Goal: Information Seeking & Learning: Learn about a topic

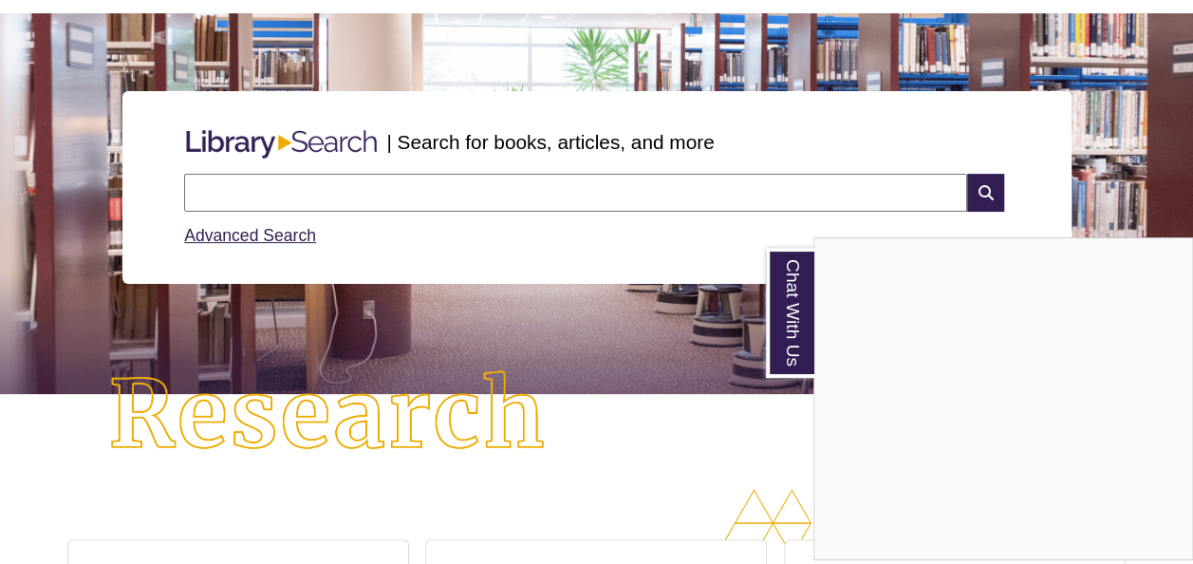
click at [537, 204] on div "Chat With Us" at bounding box center [596, 282] width 1193 height 564
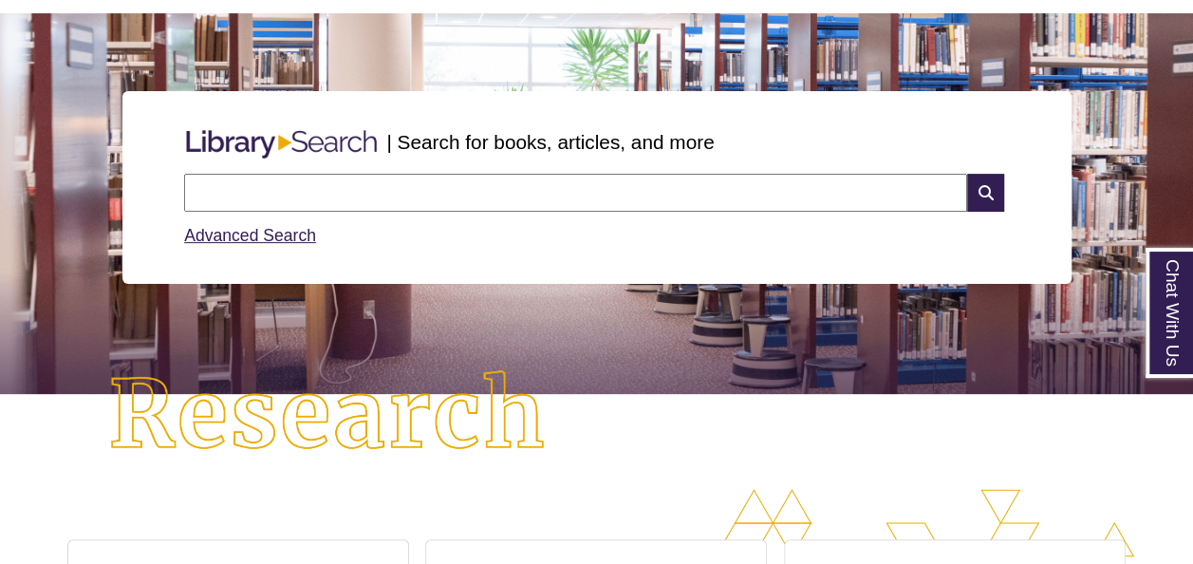
click at [537, 204] on input "text" at bounding box center [575, 193] width 783 height 38
click at [537, 204] on input "*" at bounding box center [575, 193] width 783 height 38
type input "**********"
click at [978, 196] on icon at bounding box center [985, 193] width 36 height 38
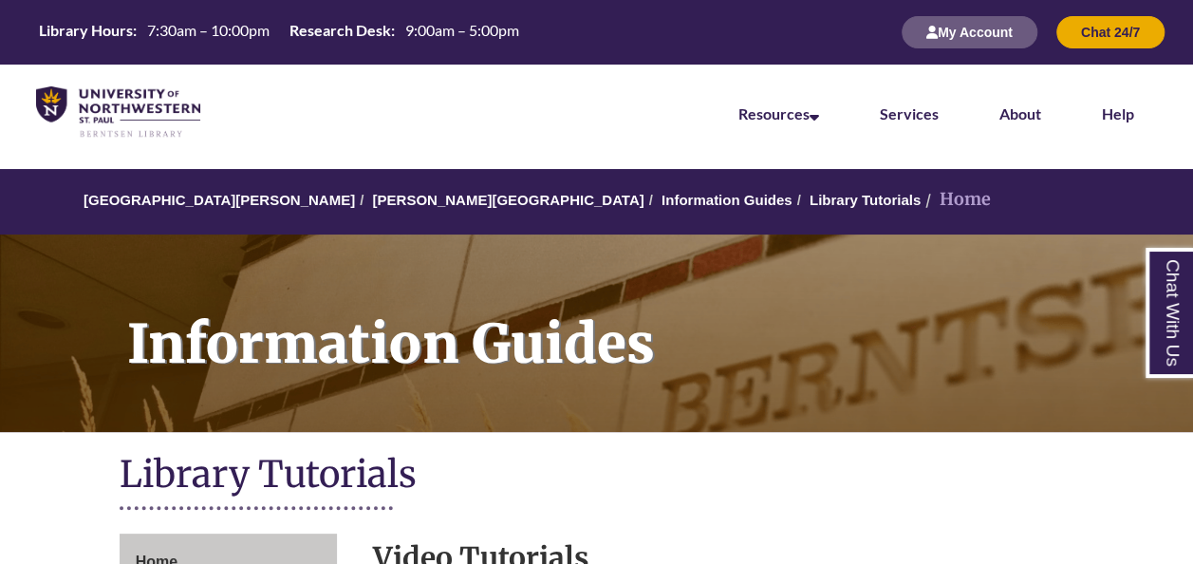
scroll to position [391, 0]
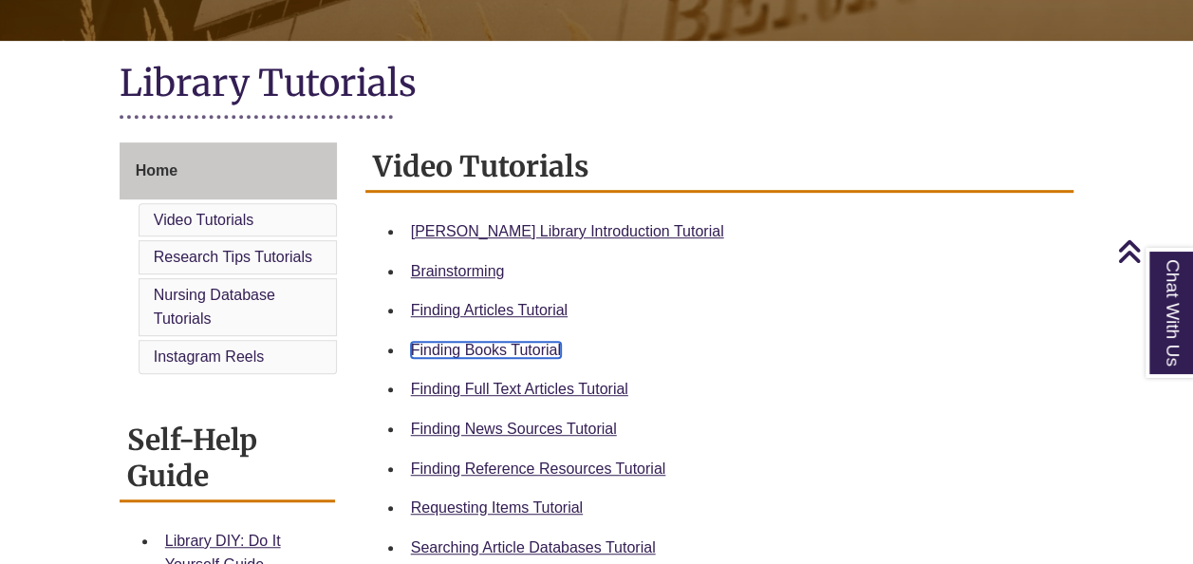
click at [504, 348] on link "Finding Books Tutorial" at bounding box center [486, 350] width 150 height 16
